Goal: Task Accomplishment & Management: Manage account settings

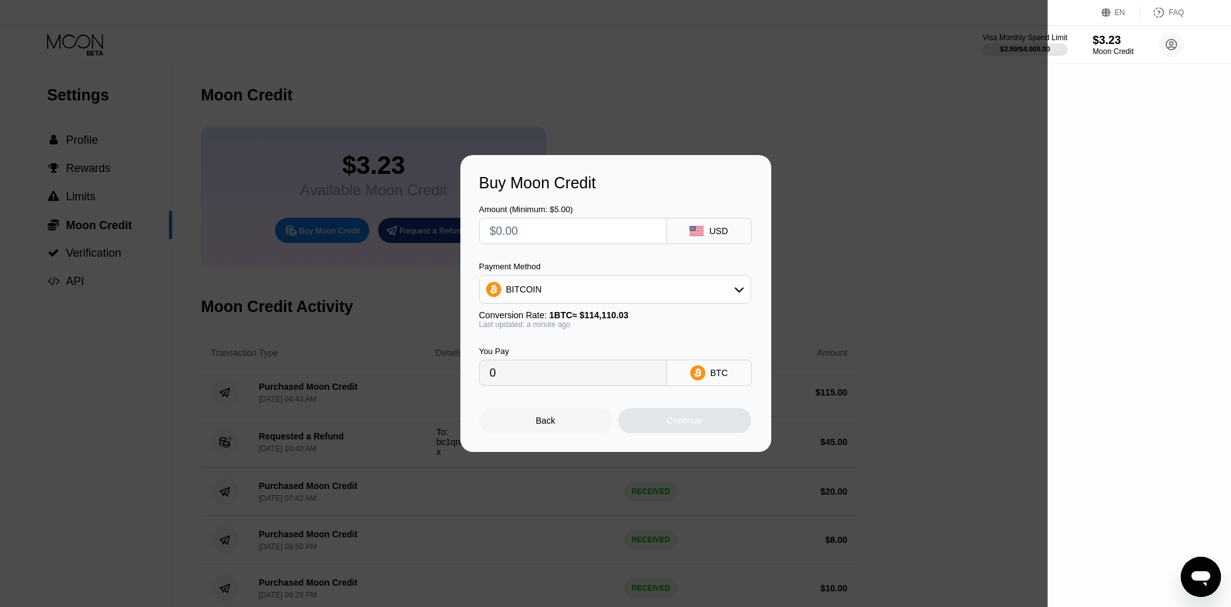
type input "$2"
type input "0.00001753"
type input "$27"
type input "0.00023662"
type input "$27"
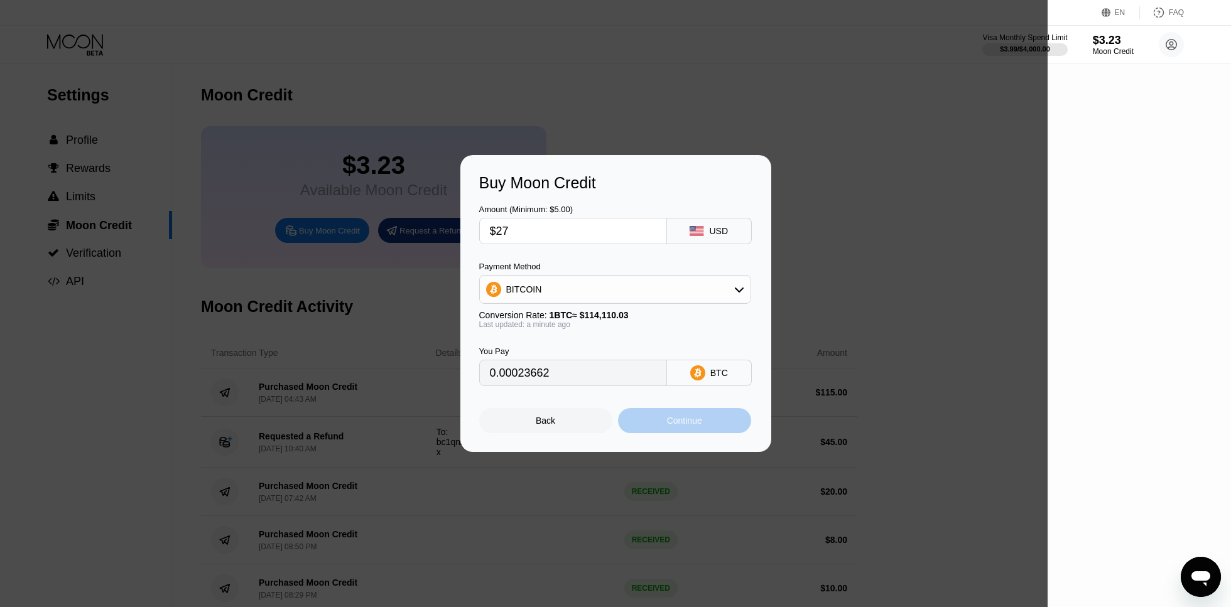
click at [684, 424] on div "Continue" at bounding box center [684, 421] width 35 height 10
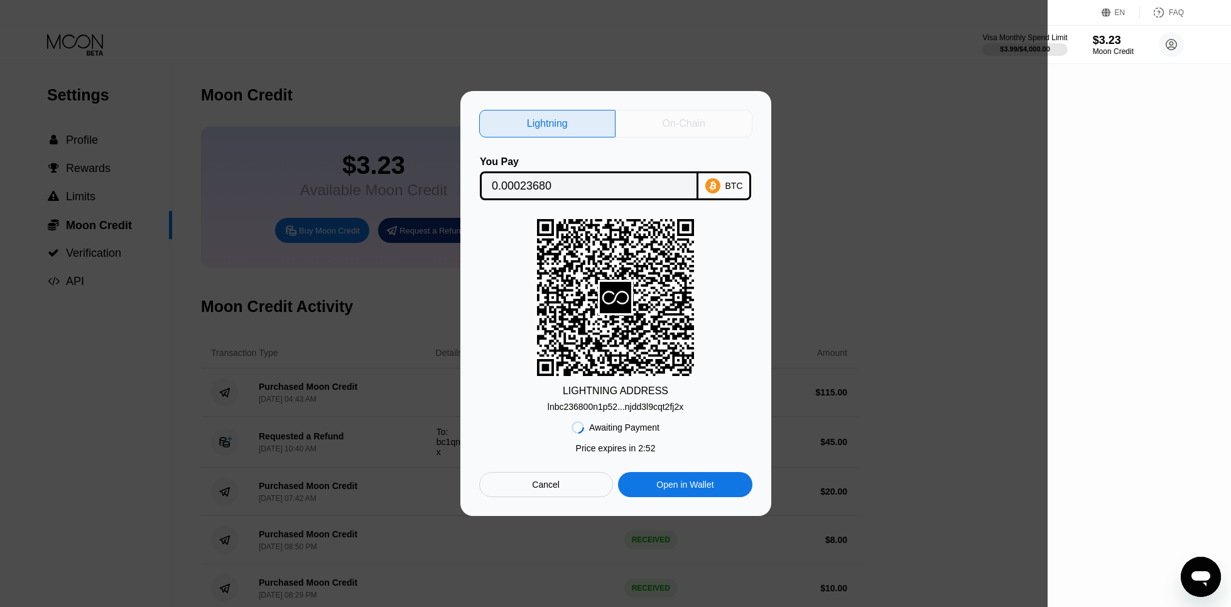
click at [663, 119] on div "On-Chain" at bounding box center [684, 123] width 43 height 13
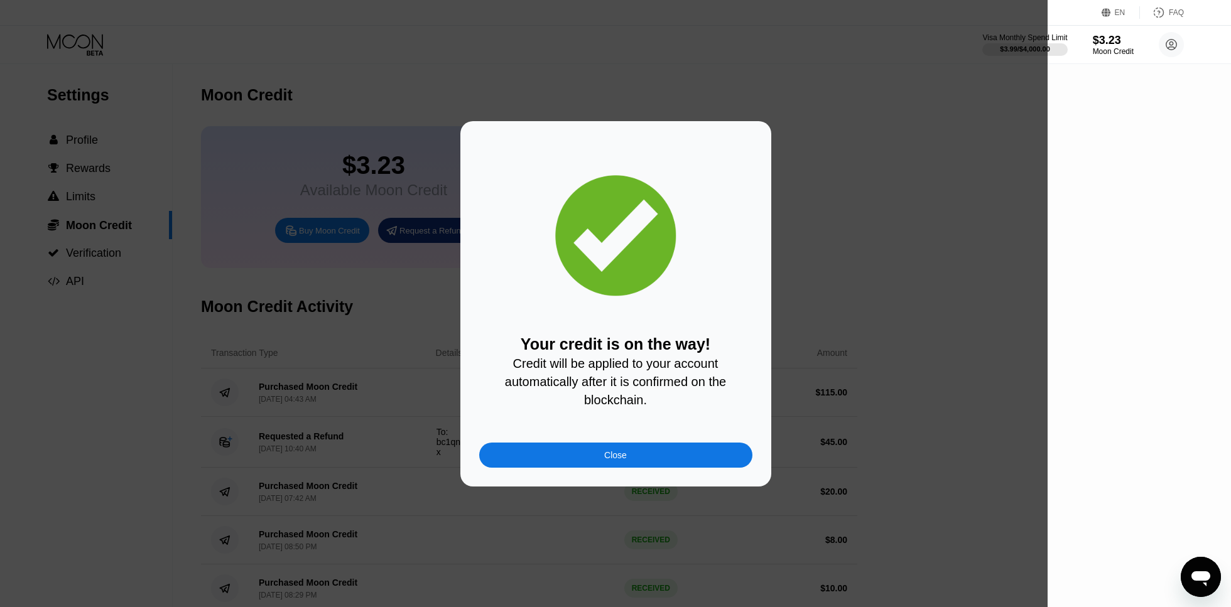
click at [640, 464] on div "Close" at bounding box center [615, 455] width 273 height 25
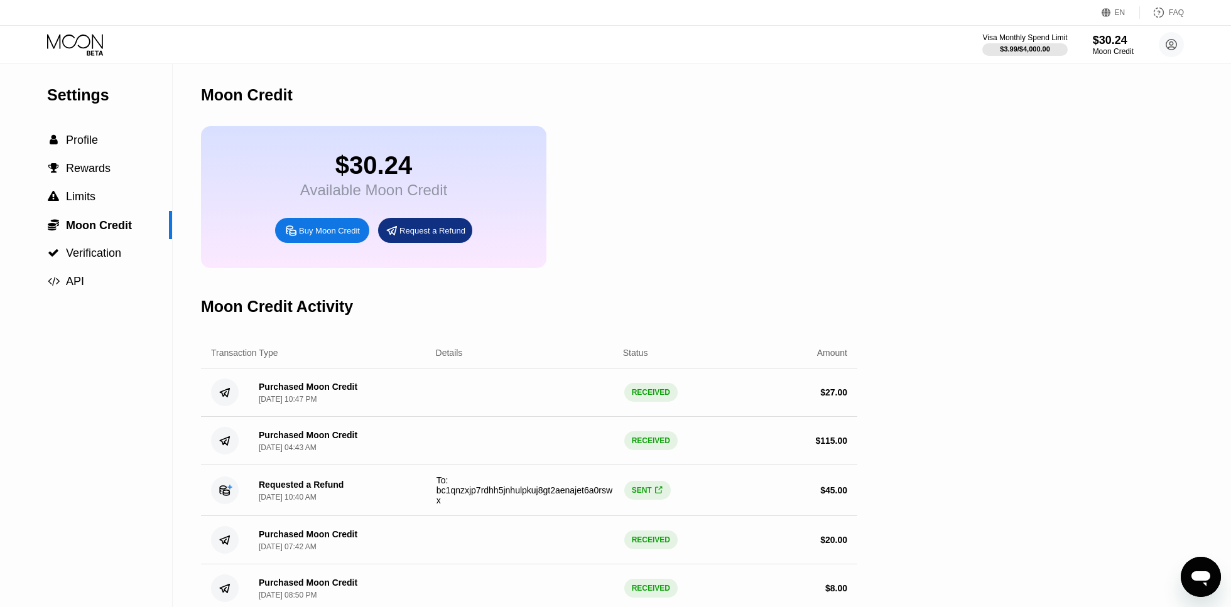
click at [361, 180] on div "$30.24" at bounding box center [373, 165] width 147 height 28
click at [89, 46] on icon at bounding box center [76, 45] width 58 height 22
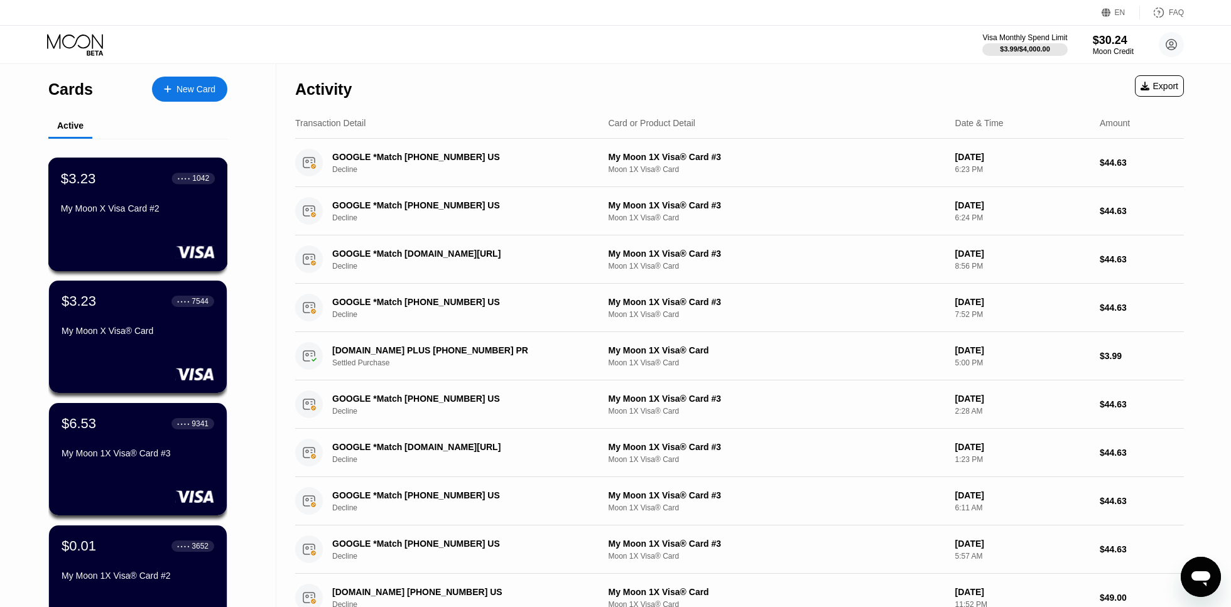
click at [119, 208] on div "My Moon X Visa Card #2" at bounding box center [138, 209] width 154 height 10
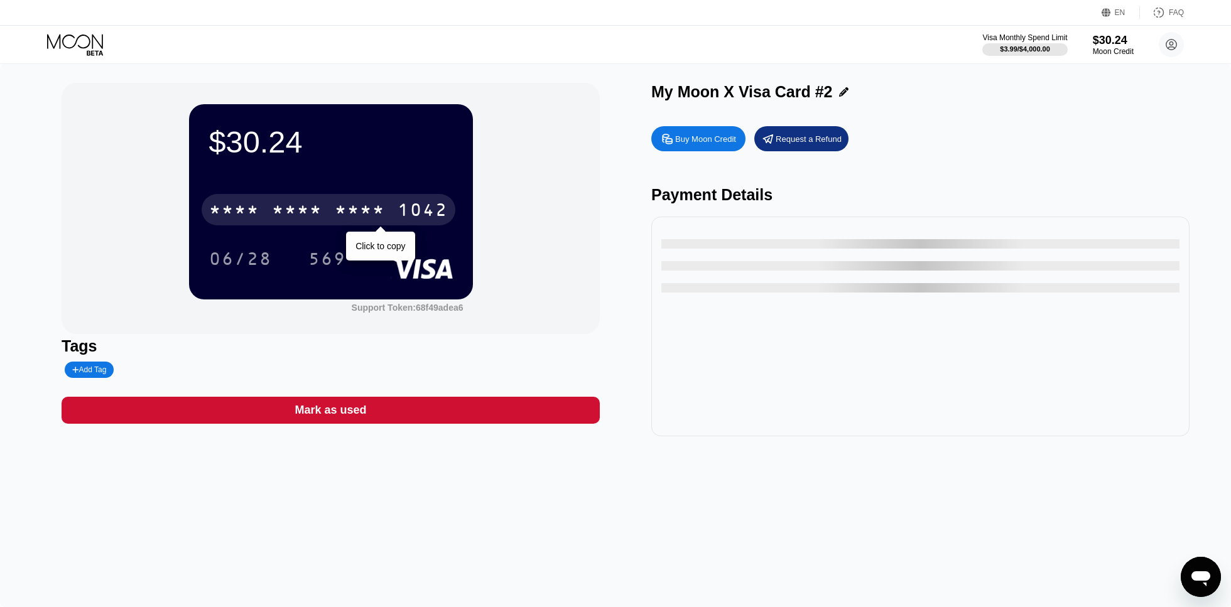
click at [389, 207] on div "* * * * * * * * * * * * 1042" at bounding box center [329, 209] width 254 height 31
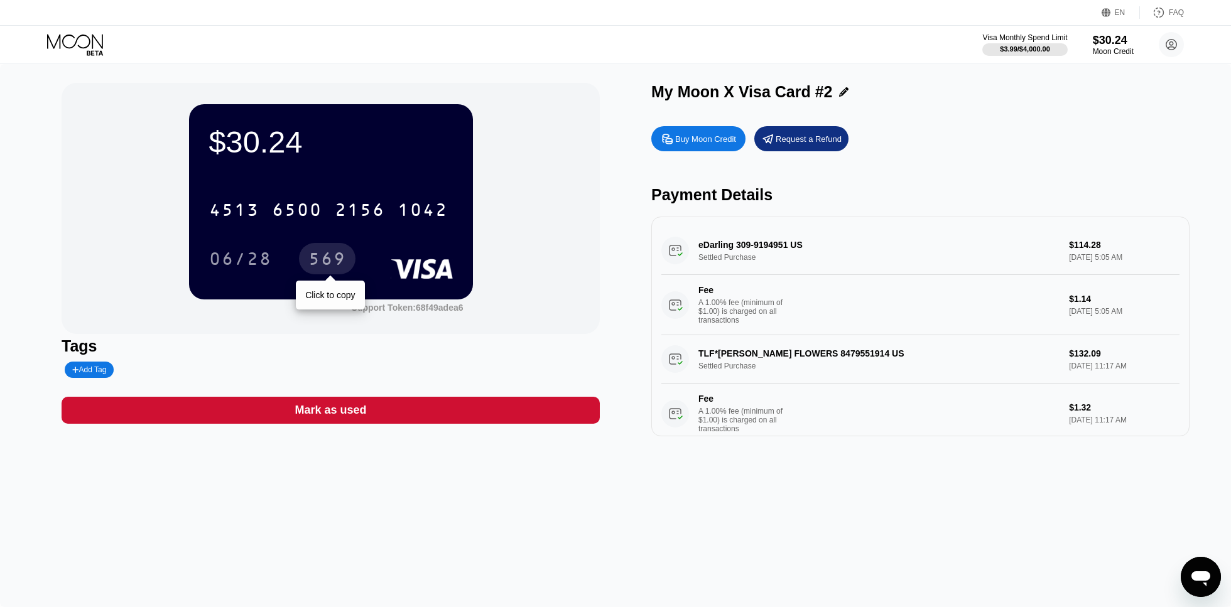
click at [335, 261] on div "569" at bounding box center [327, 261] width 38 height 20
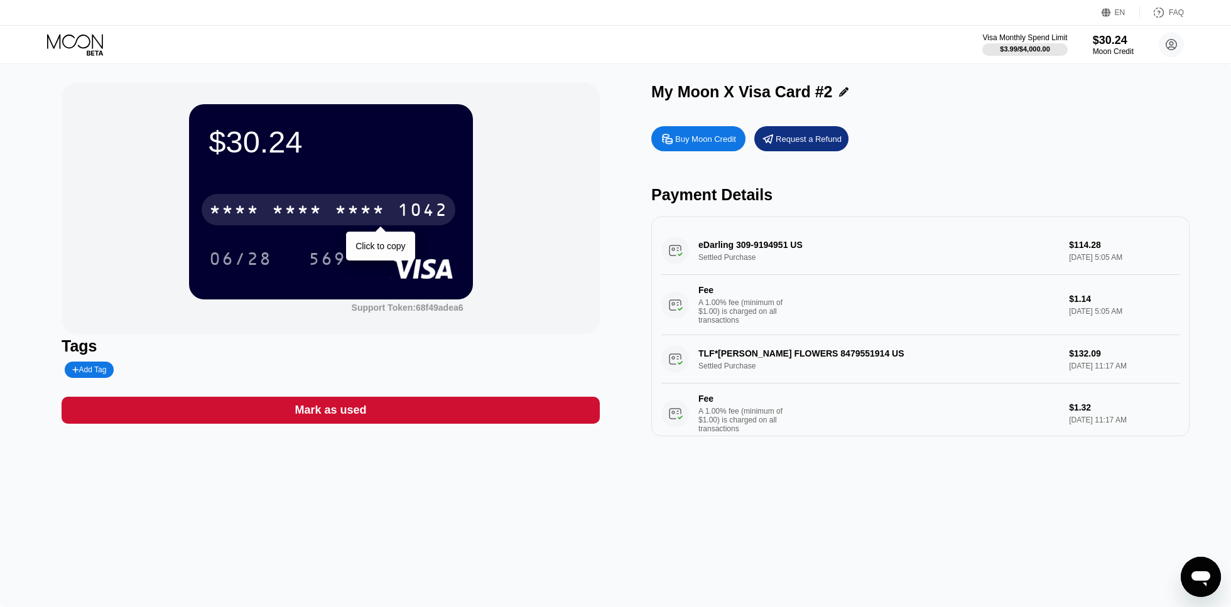
click at [327, 214] on div "* * * * * * * * * * * * 1042" at bounding box center [329, 209] width 254 height 31
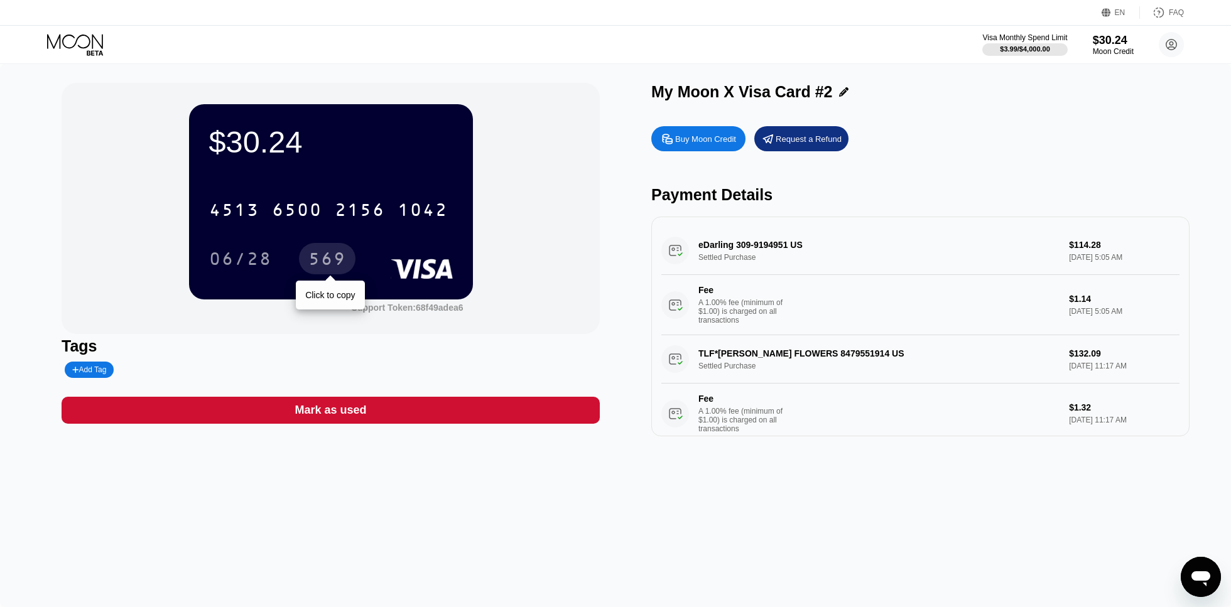
click at [330, 260] on div "569" at bounding box center [327, 261] width 38 height 20
